Goal: Information Seeking & Learning: Learn about a topic

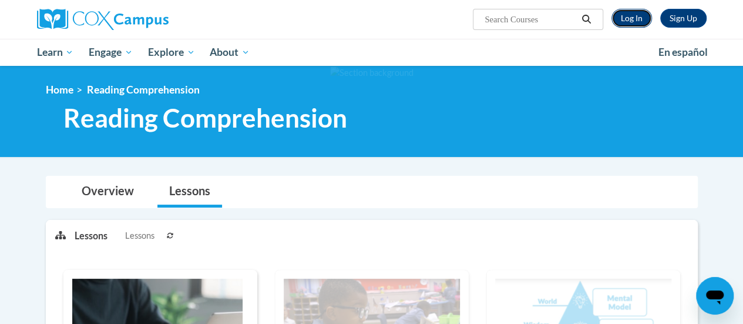
click at [629, 13] on link "Log In" at bounding box center [632, 18] width 41 height 19
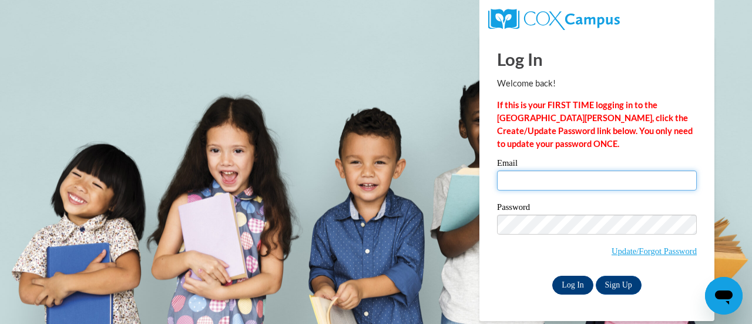
type input "kayley.nielsen@rusd.org"
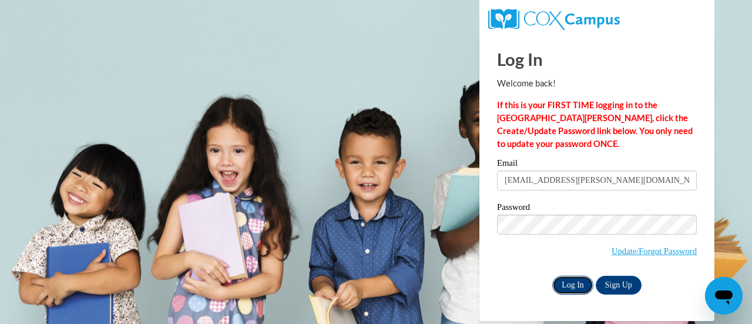
click at [574, 281] on input "Log In" at bounding box center [572, 285] width 41 height 19
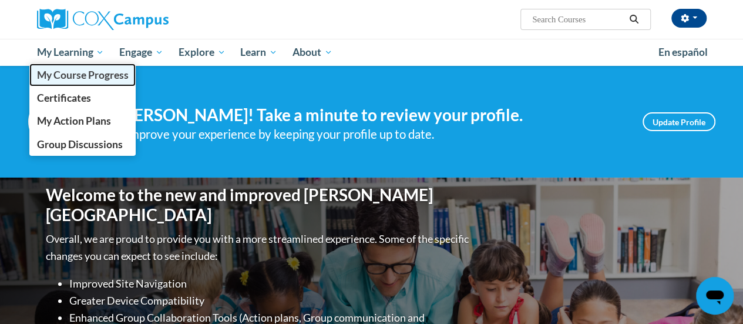
click at [71, 75] on span "My Course Progress" at bounding box center [82, 75] width 92 height 12
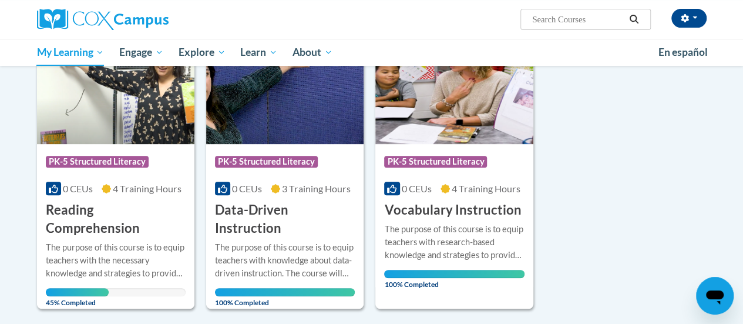
scroll to position [190, 0]
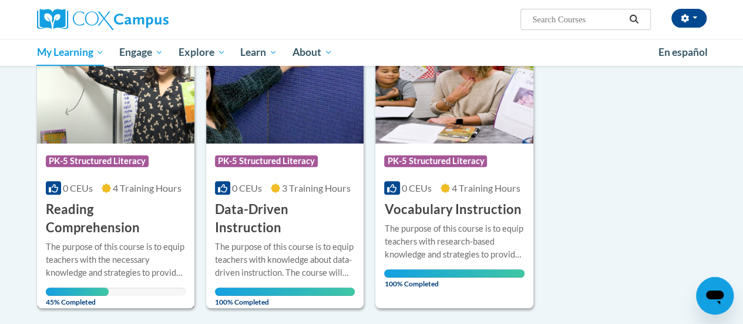
click at [120, 216] on h3 "Reading Comprehension" at bounding box center [116, 218] width 140 height 36
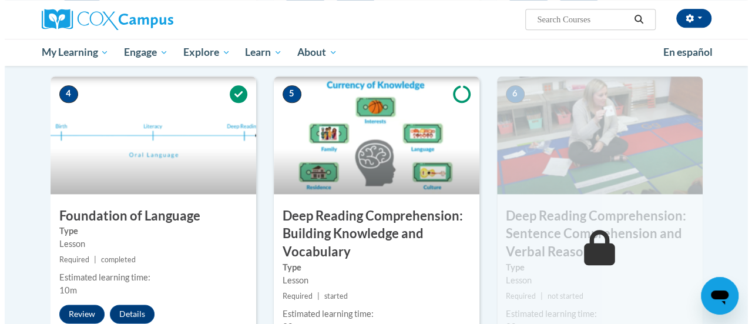
scroll to position [638, 0]
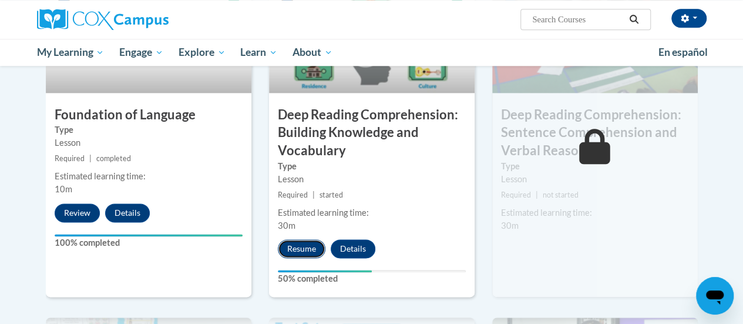
click at [307, 251] on button "Resume" at bounding box center [302, 248] width 48 height 19
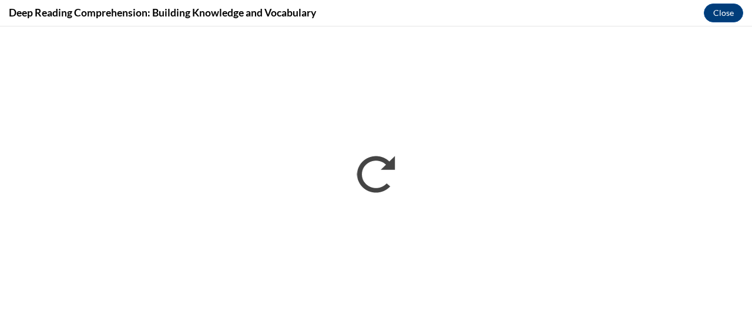
scroll to position [0, 0]
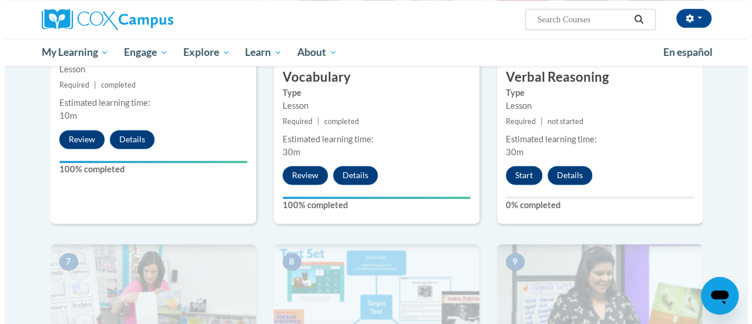
scroll to position [692, 0]
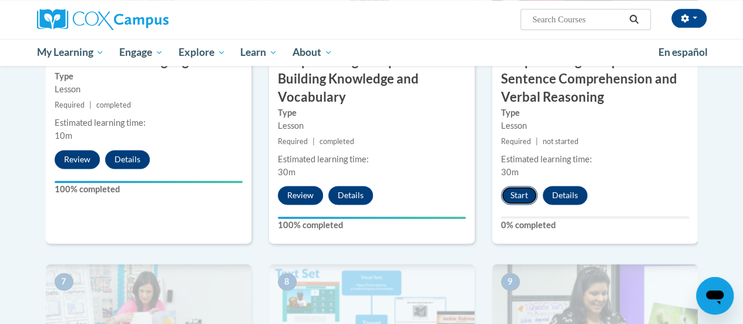
click at [522, 199] on button "Start" at bounding box center [519, 195] width 36 height 19
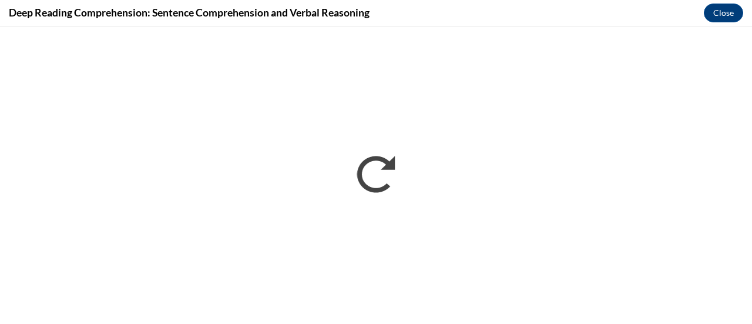
scroll to position [0, 0]
